Goal: Task Accomplishment & Management: Complete application form

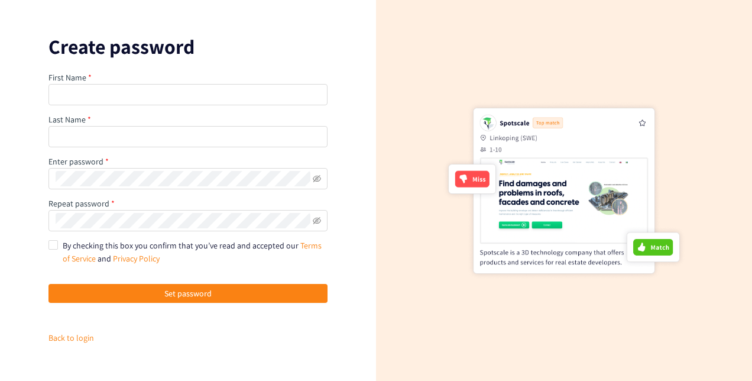
click at [216, 79] on div "First Name" at bounding box center [187, 88] width 279 height 34
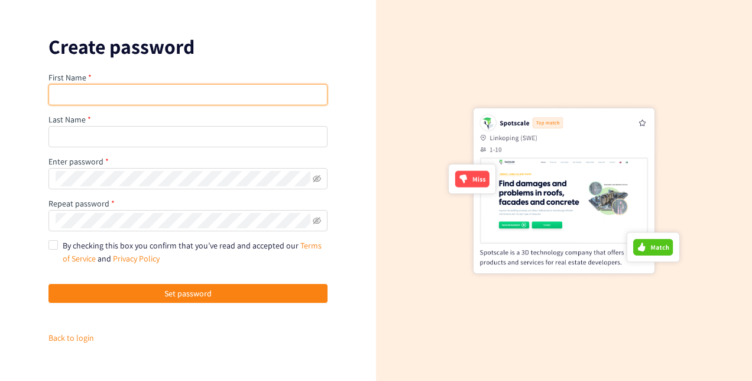
click at [215, 92] on input "text" at bounding box center [187, 94] width 279 height 21
type input "Mursal"
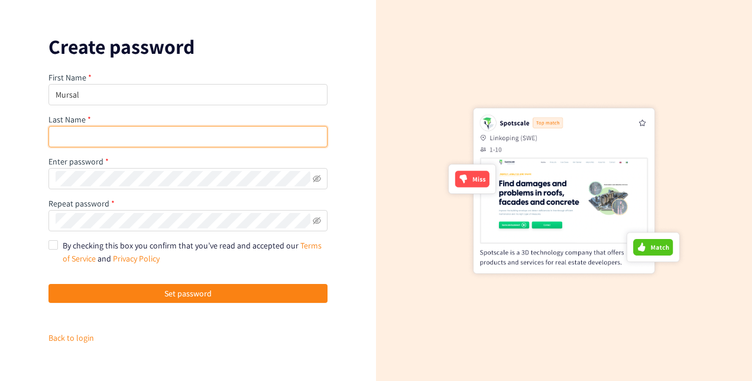
click at [144, 140] on input "text" at bounding box center [187, 136] width 279 height 21
type input "Basiry"
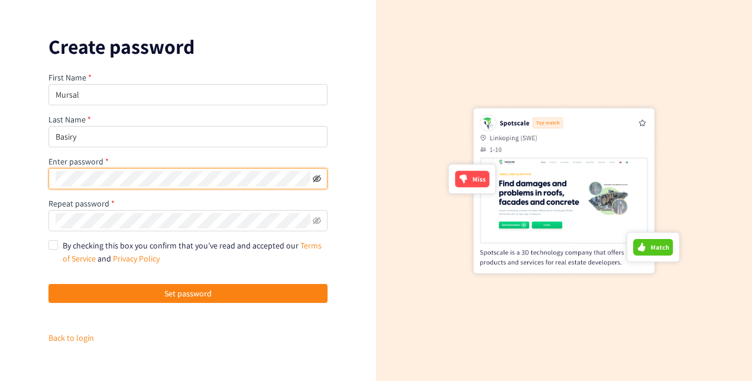
click at [317, 176] on icon "eye-invisible" at bounding box center [317, 178] width 8 height 8
click at [317, 222] on icon "eye-invisible" at bounding box center [317, 220] width 8 height 8
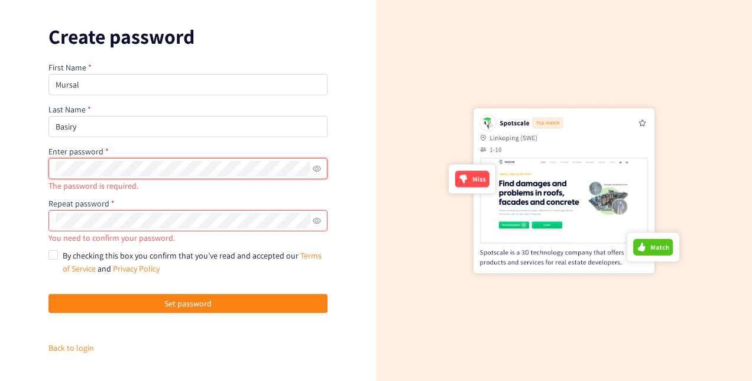
click at [264, 178] on span at bounding box center [187, 168] width 279 height 21
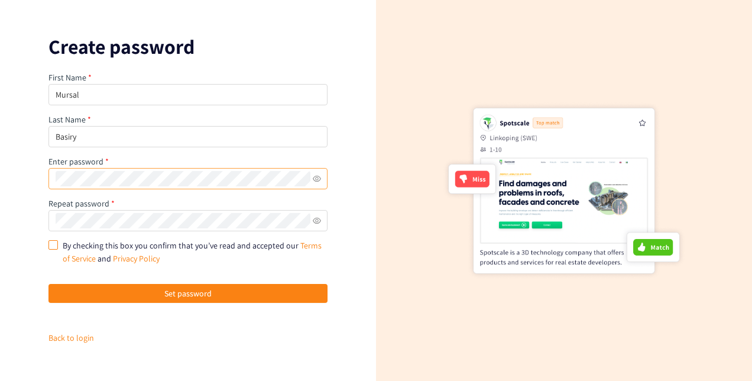
click at [59, 246] on span "By checking this box you confirm that you’ve read and accepted our Terms of Ser…" at bounding box center [193, 252] width 270 height 26
click at [57, 246] on input "By checking this box you confirm that you’ve read and accepted our Terms of Ser…" at bounding box center [52, 244] width 8 height 8
checkbox input "true"
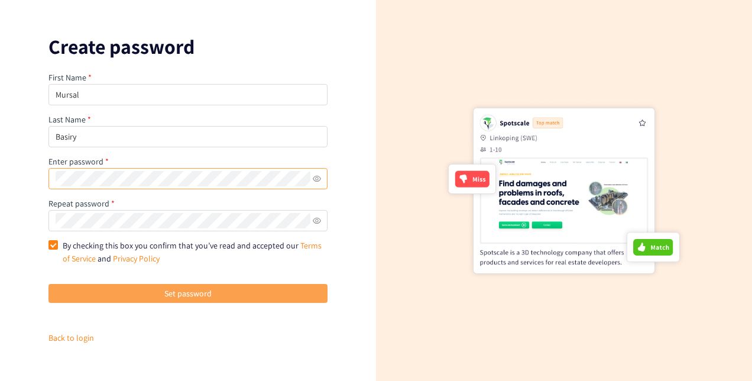
click at [168, 290] on span "Set password" at bounding box center [187, 293] width 47 height 13
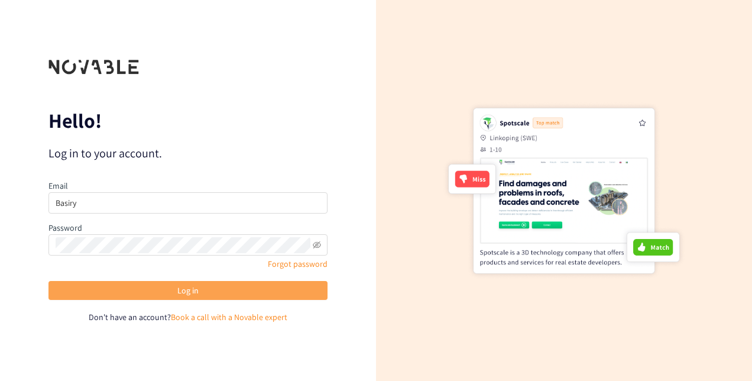
click at [222, 283] on button "Log in" at bounding box center [187, 290] width 279 height 19
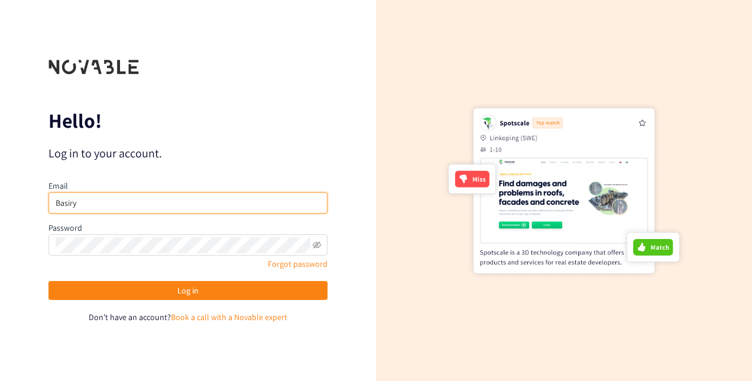
click at [220, 197] on input "Basiry" at bounding box center [187, 202] width 279 height 21
click at [55, 200] on input "Basiry" at bounding box center [187, 202] width 279 height 21
click at [63, 202] on input "Basiry" at bounding box center [187, 202] width 279 height 21
click at [60, 202] on input "Basiry" at bounding box center [187, 202] width 279 height 21
click at [105, 200] on input "Mursal.basiry" at bounding box center [187, 202] width 279 height 21
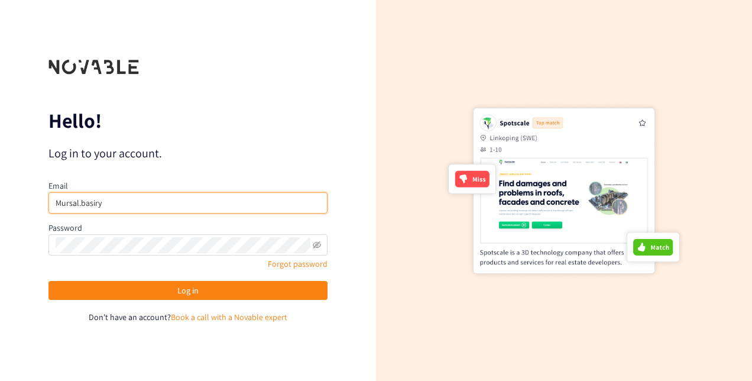
type input "[EMAIL_ADDRESS][DOMAIN_NAME]"
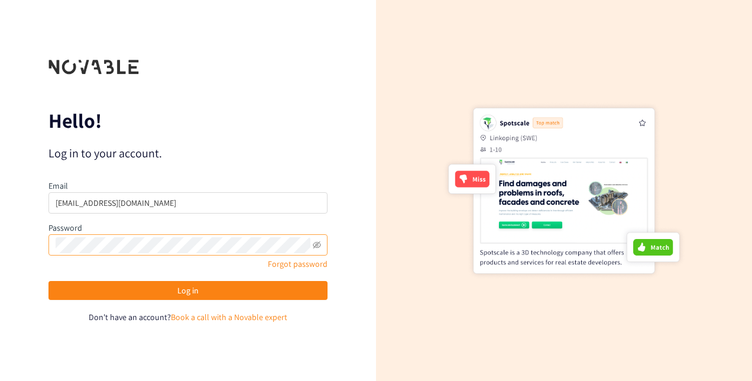
click at [322, 243] on span at bounding box center [187, 244] width 279 height 21
click at [313, 243] on icon "eye-invisible" at bounding box center [317, 245] width 8 height 8
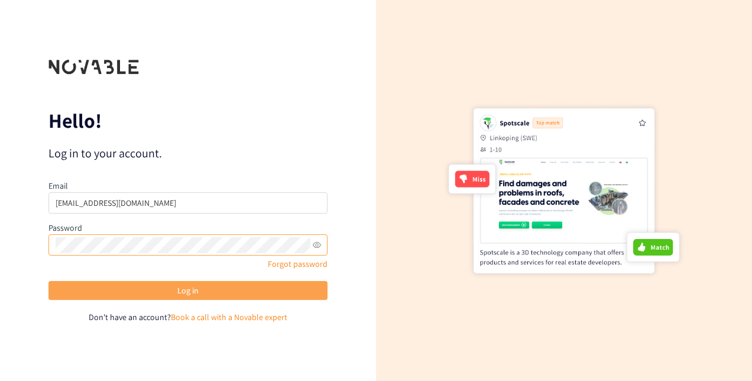
click at [289, 286] on button "Log in" at bounding box center [187, 290] width 279 height 19
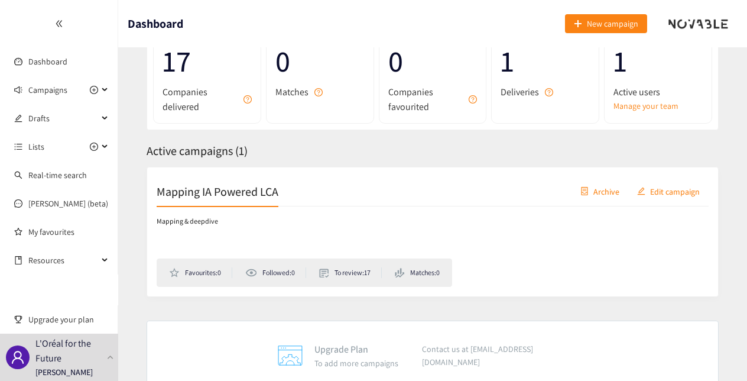
scroll to position [126, 0]
